Goal: Task Accomplishment & Management: Use online tool/utility

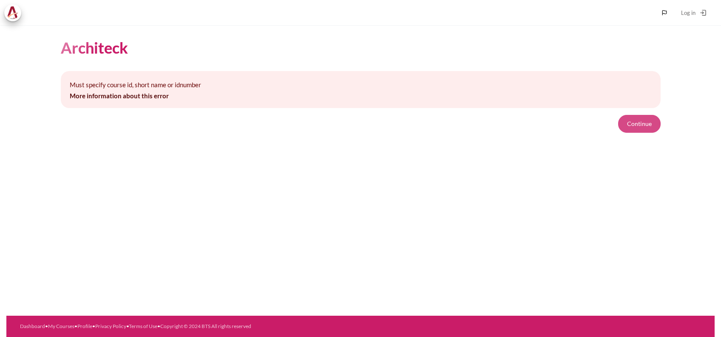
click at [649, 117] on button "Continue" at bounding box center [639, 124] width 42 height 18
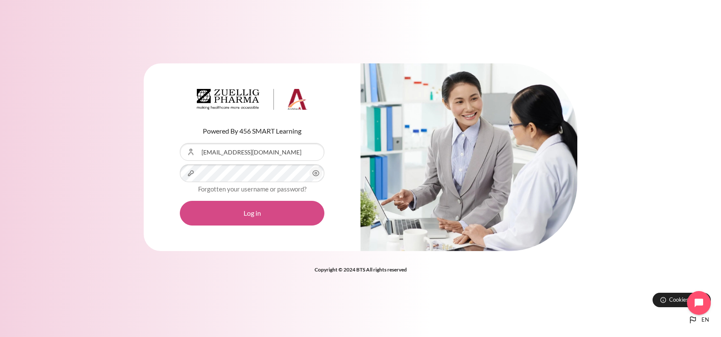
click at [239, 214] on button "Log in" at bounding box center [252, 213] width 144 height 25
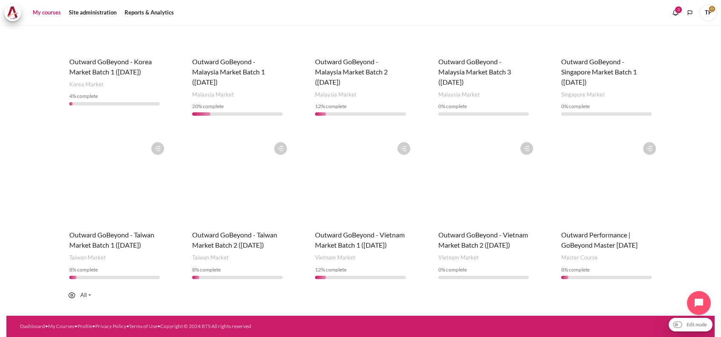
scroll to position [345, 0]
click at [564, 198] on figure "Content" at bounding box center [606, 180] width 108 height 85
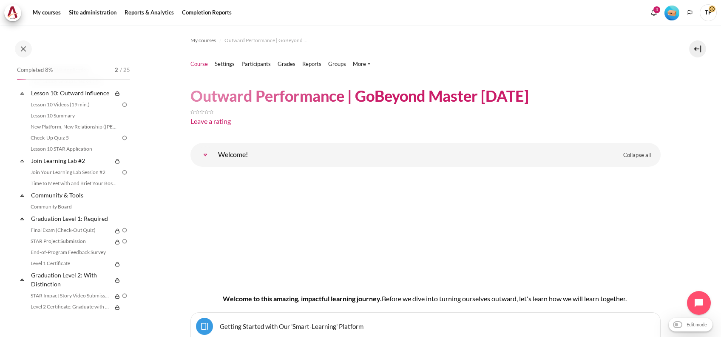
scroll to position [995, 0]
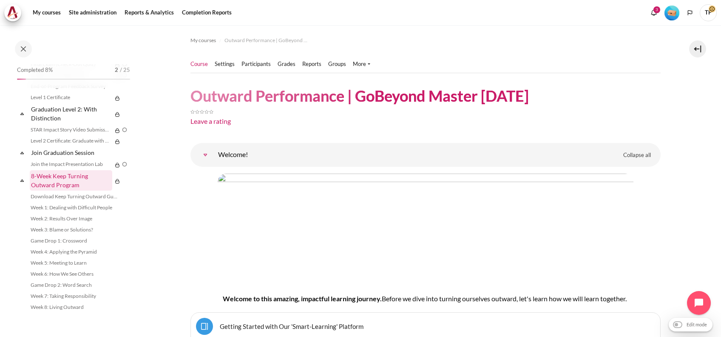
click at [66, 185] on link "8-Week Keep Turning Outward Program" at bounding box center [71, 180] width 82 height 20
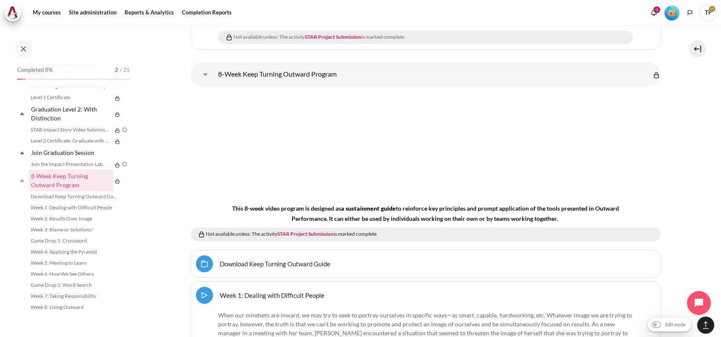
drag, startPoint x: 142, startPoint y: 63, endPoint x: 339, endPoint y: 61, distance: 197.2
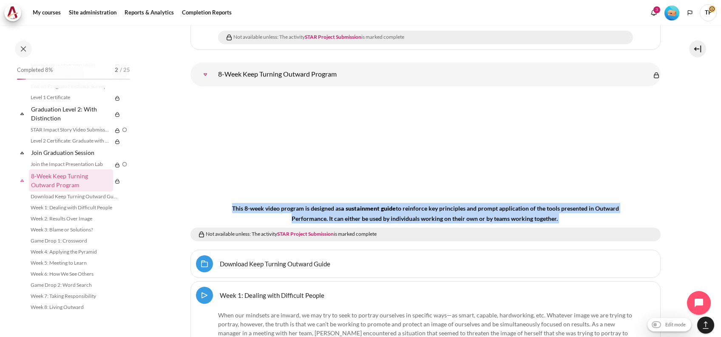
drag, startPoint x: 218, startPoint y: 190, endPoint x: 599, endPoint y: 205, distance: 381.9
click at [599, 205] on h4 "This 8-week video program is designed as a sustainment guide to reinforce key p…" at bounding box center [426, 213] width 416 height 20
copy h4 "This 8-week video program is designed as a sustainment guide to reinforce key p…"
click at [651, 323] on input "Edit mode" at bounding box center [669, 324] width 40 height 8
checkbox input "true"
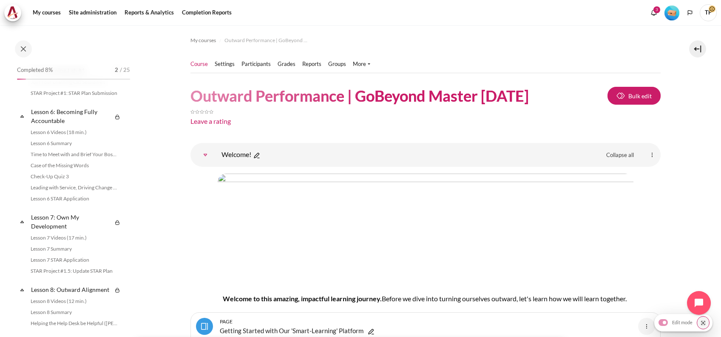
scroll to position [1076, 0]
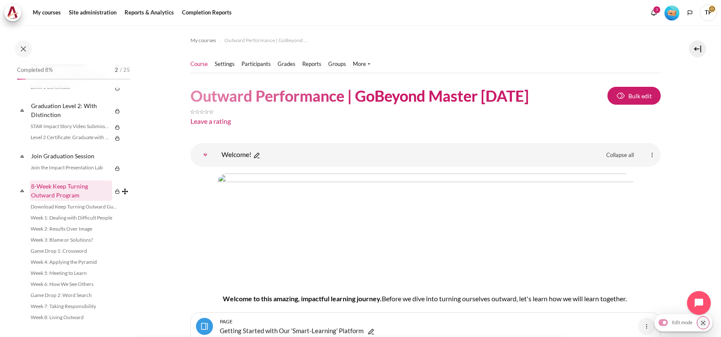
click at [42, 201] on link "8-Week Keep Turning Outward Program" at bounding box center [71, 190] width 82 height 20
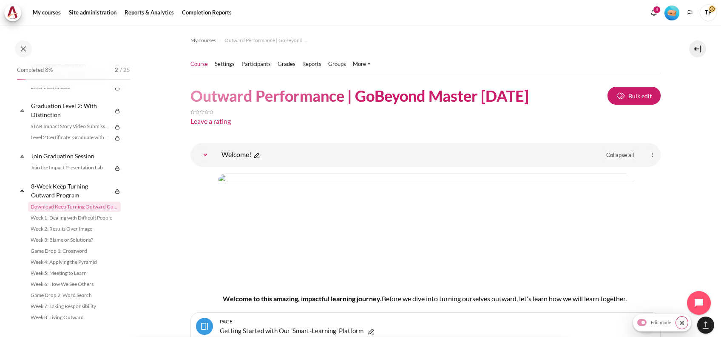
scroll to position [13284, 0]
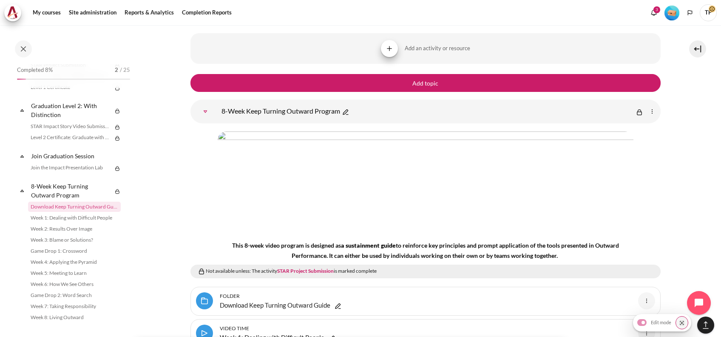
drag, startPoint x: 184, startPoint y: 59, endPoint x: 190, endPoint y: 59, distance: 6.8
click at [347, 108] on img "Content" at bounding box center [345, 112] width 8 height 8
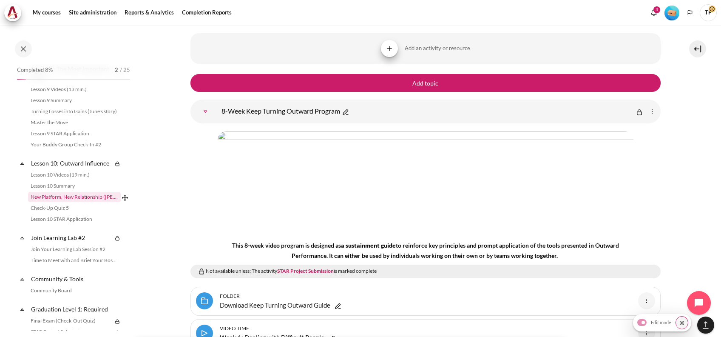
scroll to position [1107, 0]
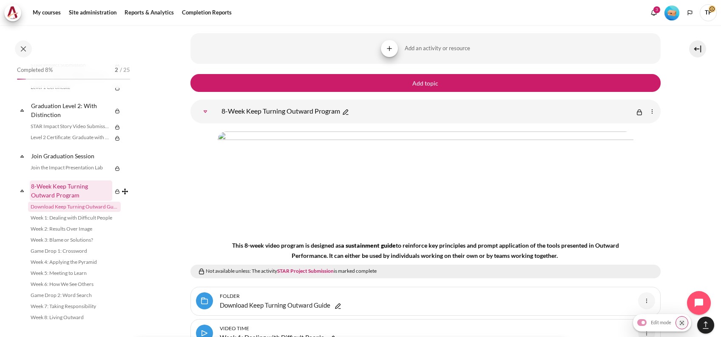
click at [66, 198] on link "8-Week Keep Turning Outward Program" at bounding box center [71, 190] width 82 height 20
click at [347, 108] on img "Content" at bounding box center [345, 112] width 8 height 8
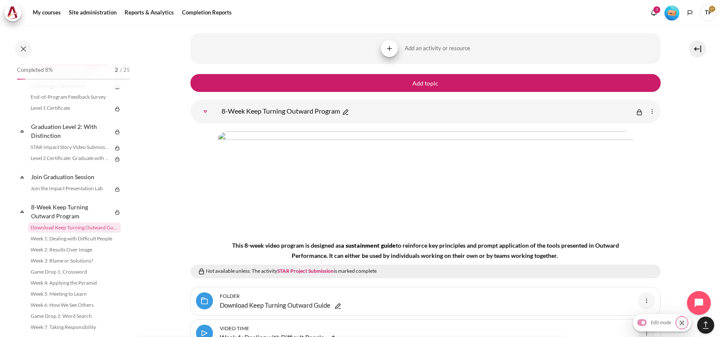
click at [68, 69] on link "Graduation Level 1: Required" at bounding box center [75, 62] width 91 height 11
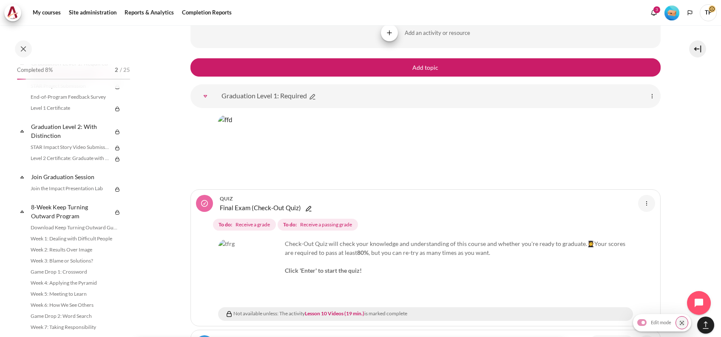
click at [314, 92] on img "Content" at bounding box center [312, 96] width 8 height 8
click at [80, 91] on link "STAR Project Submission" at bounding box center [70, 86] width 84 height 10
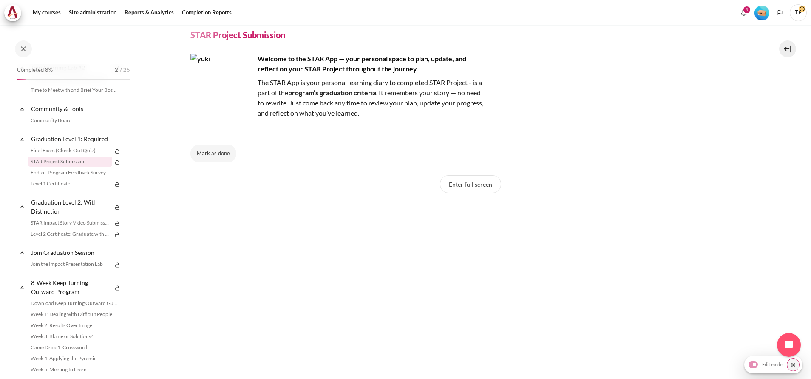
scroll to position [40, 0]
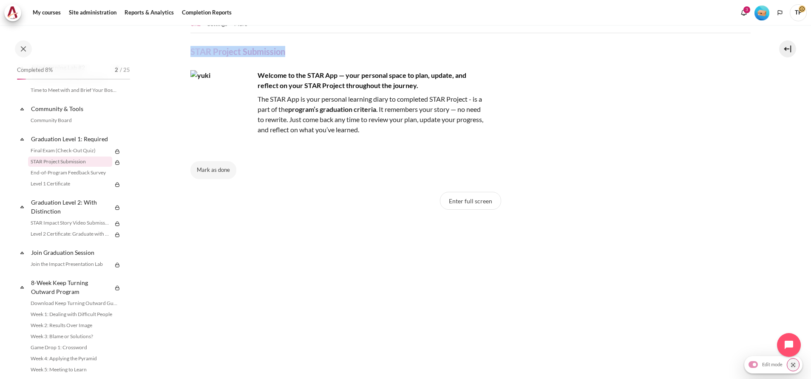
drag, startPoint x: 189, startPoint y: 54, endPoint x: 425, endPoint y: 40, distance: 236.7
click at [428, 42] on section "My courses Outward Performance | GoBeyond Master [DATE] Graduation Level 1: Req…" at bounding box center [470, 298] width 668 height 627
copy h4 "STAR Project Submission"
